Goal: Find specific page/section: Find specific page/section

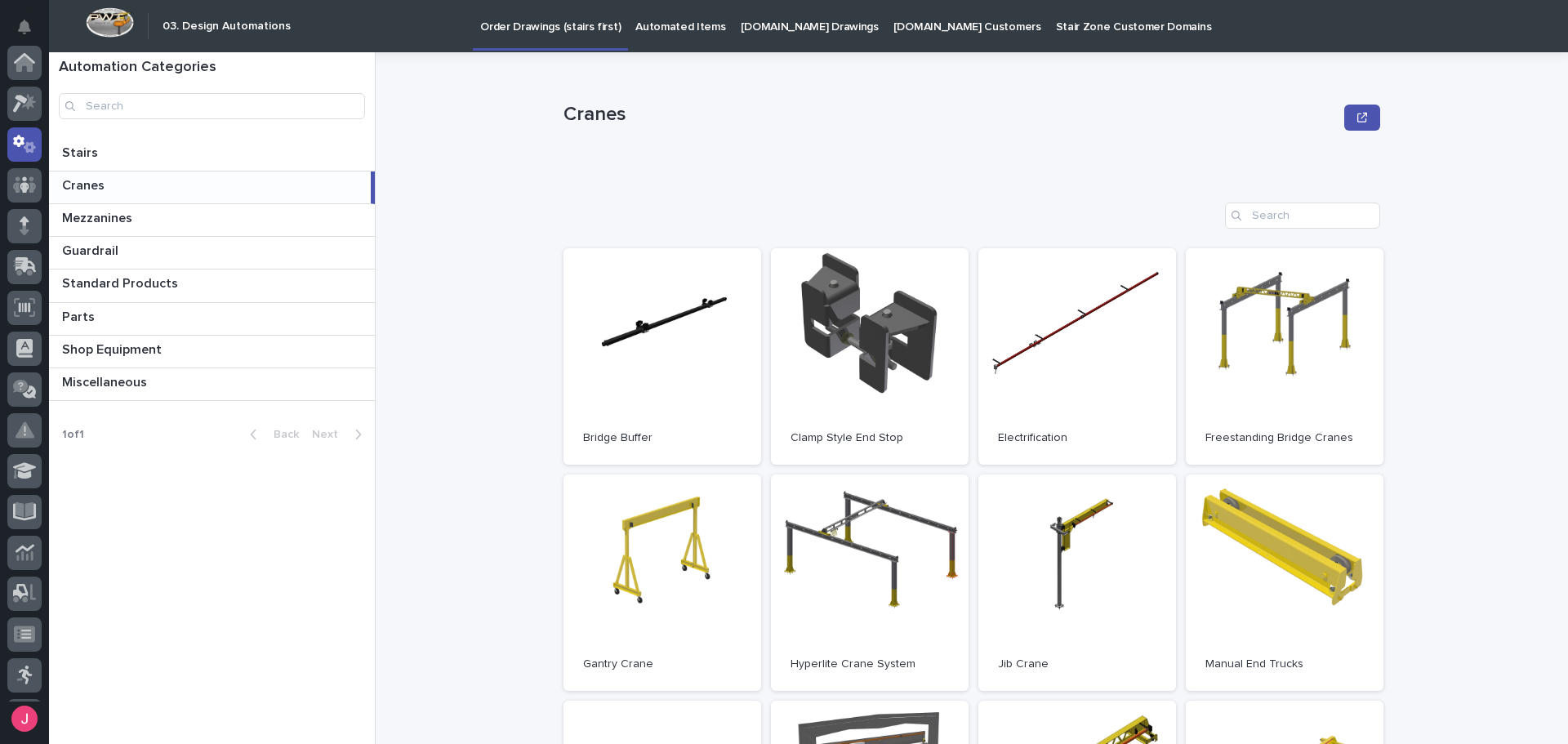
scroll to position [82, 0]
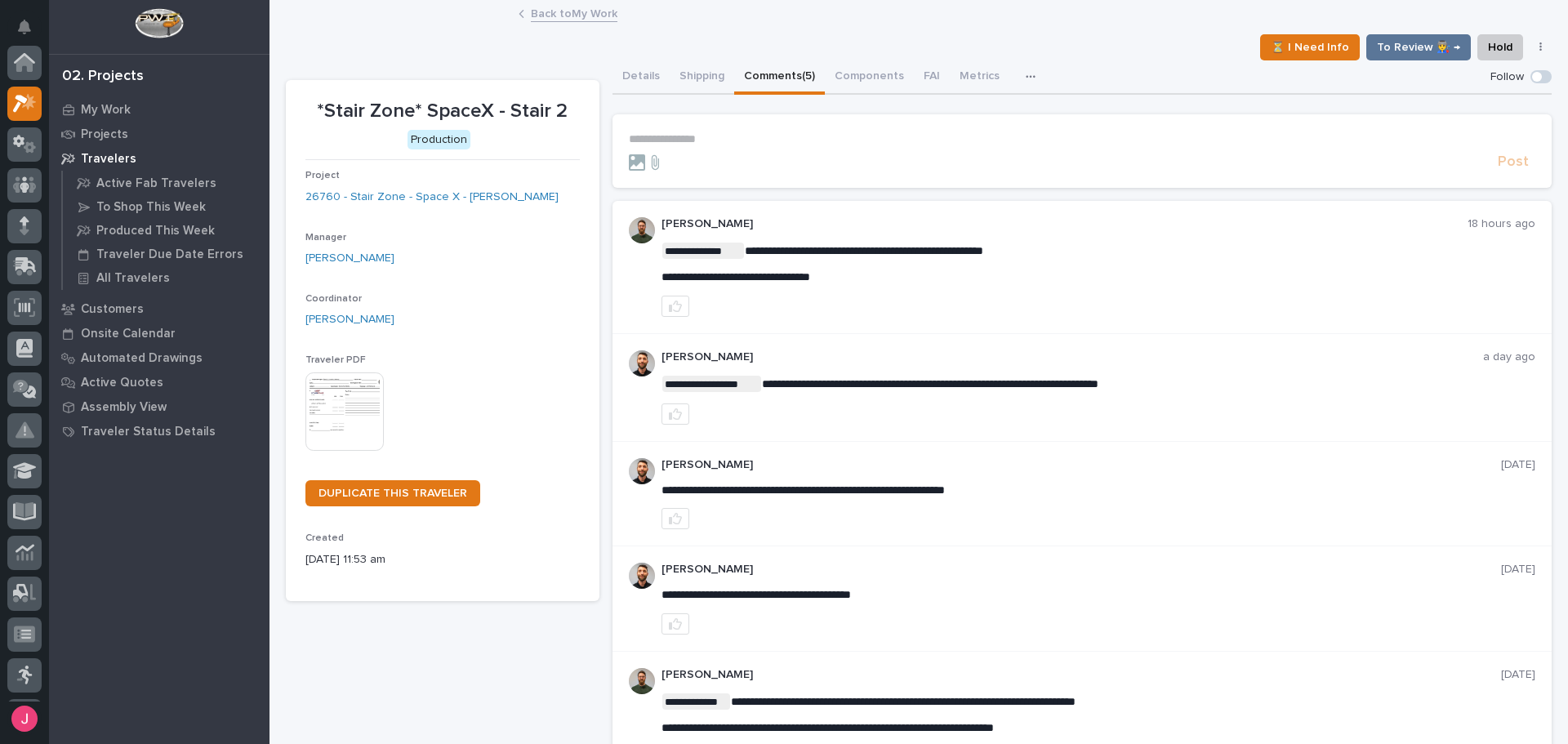
scroll to position [40, 0]
click at [1179, 61] on div "Details Shipping Comments (5) Components FAI Metrics Schedule" at bounding box center [1082, 78] width 940 height 35
click at [1085, 49] on div "⏳ I Need Info To Review 👨‍🏭 → Hold Cancel Change Traveler Type Regenerate PDF G…" at bounding box center [918, 47] width 1266 height 26
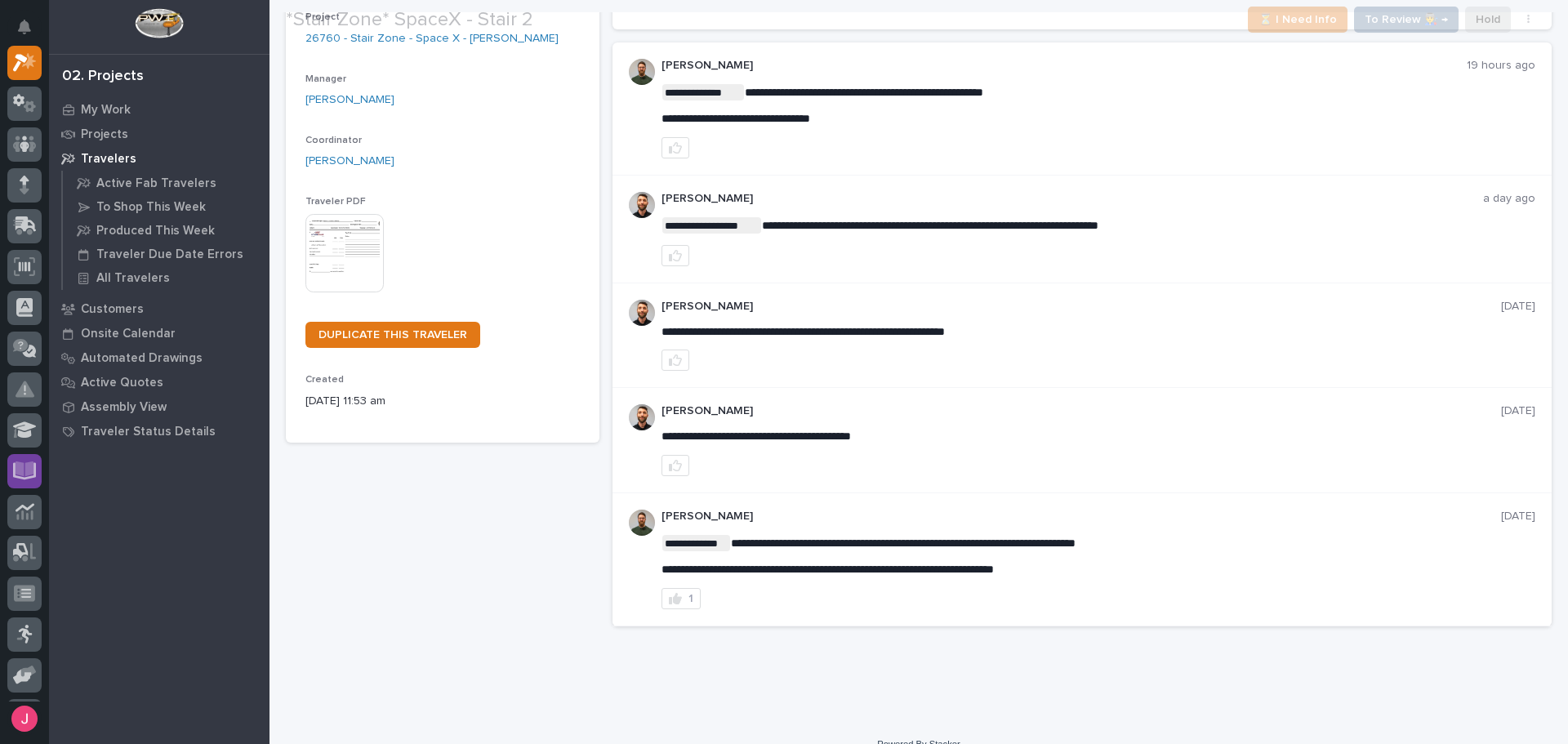
scroll to position [182, 0]
